Goal: Task Accomplishment & Management: Manage account settings

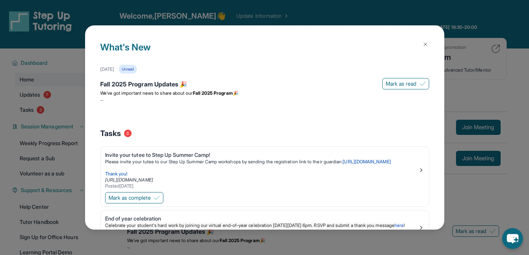
click at [428, 42] on button at bounding box center [425, 44] width 15 height 15
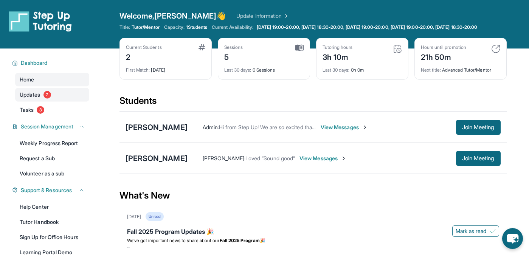
click at [73, 101] on link "Updates 7" at bounding box center [52, 95] width 74 height 14
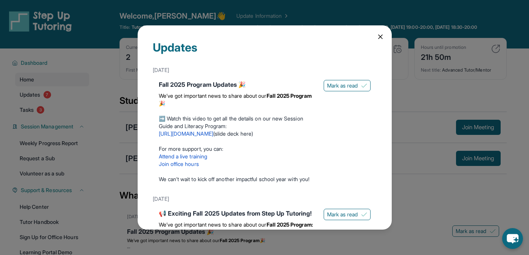
click at [381, 40] on icon at bounding box center [381, 37] width 8 height 8
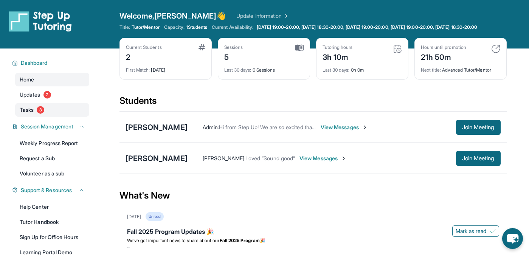
click at [67, 117] on link "Tasks 3" at bounding box center [52, 110] width 74 height 14
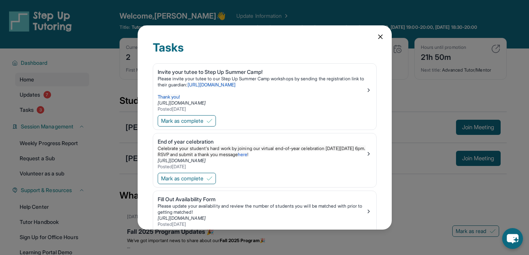
click at [378, 37] on icon at bounding box center [381, 37] width 8 height 8
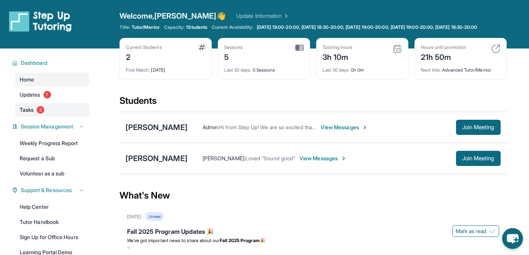
click at [68, 117] on link "Tasks 3" at bounding box center [52, 110] width 74 height 14
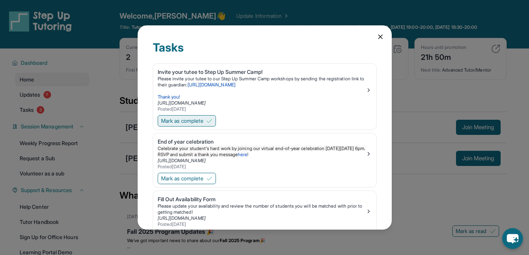
click at [216, 124] on button "Mark as complete" at bounding box center [187, 120] width 58 height 11
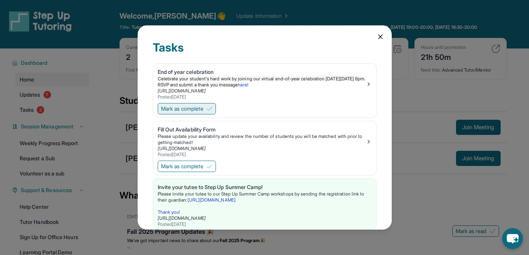
click at [212, 111] on img at bounding box center [210, 109] width 6 height 6
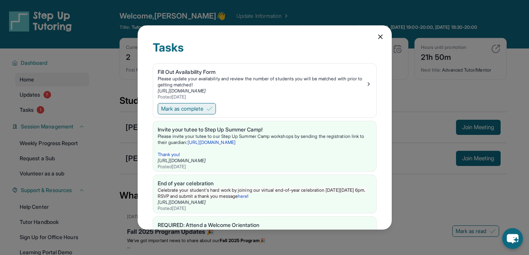
click at [212, 111] on img at bounding box center [210, 109] width 6 height 6
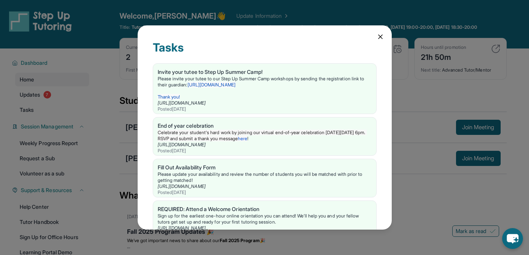
click at [388, 32] on div "Tasks Invite your tutee to Step Up Summer Camp! Please invite your tutee to our…" at bounding box center [265, 127] width 254 height 204
click at [375, 50] on div "Tasks" at bounding box center [265, 51] width 224 height 23
click at [372, 41] on div "Tasks" at bounding box center [265, 51] width 224 height 23
click at [377, 39] on icon at bounding box center [381, 37] width 8 height 8
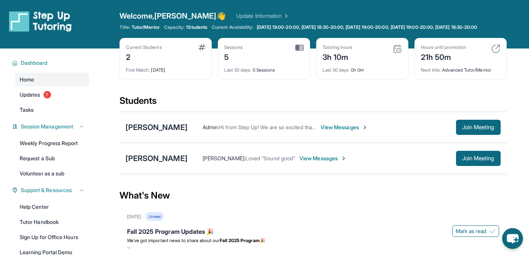
click at [303, 162] on span "View Messages" at bounding box center [323, 158] width 47 height 8
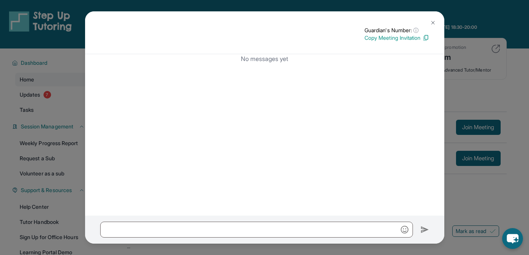
click at [433, 20] on img at bounding box center [433, 23] width 6 height 6
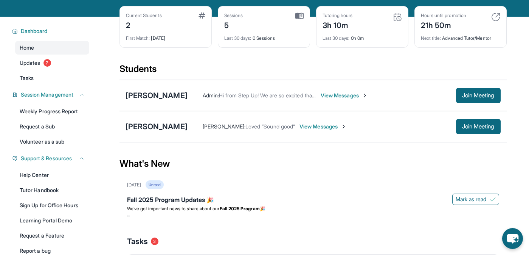
scroll to position [1, 0]
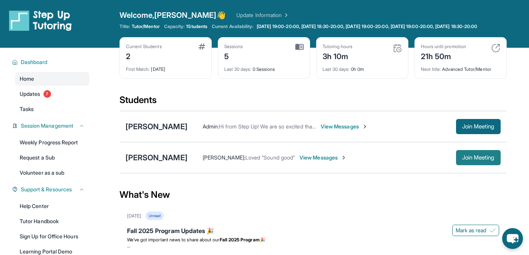
click at [468, 160] on span "Join Meeting" at bounding box center [478, 157] width 33 height 5
click at [466, 165] on button "Join Meeting" at bounding box center [478, 157] width 45 height 15
